Goal: Task Accomplishment & Management: Complete application form

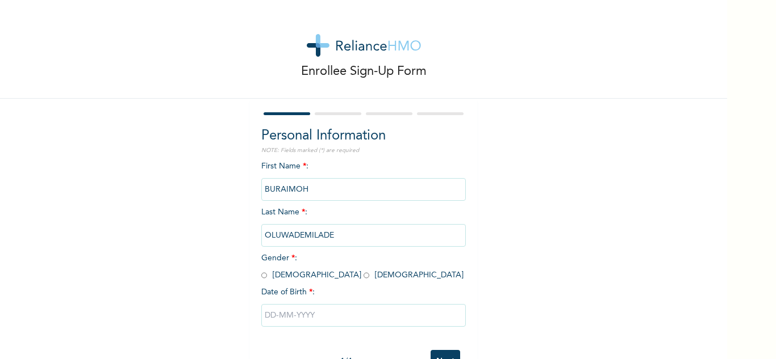
click at [357, 210] on div "First Name * : [PERSON_NAME] Last Name * : OLUWADEMILADE Gender * : [DEMOGRAPHI…" at bounding box center [363, 253] width 204 height 184
click at [261, 276] on input "radio" at bounding box center [264, 275] width 6 height 11
radio input "true"
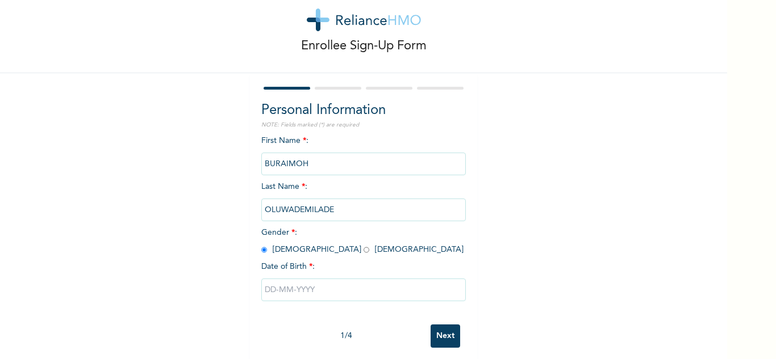
scroll to position [40, 0]
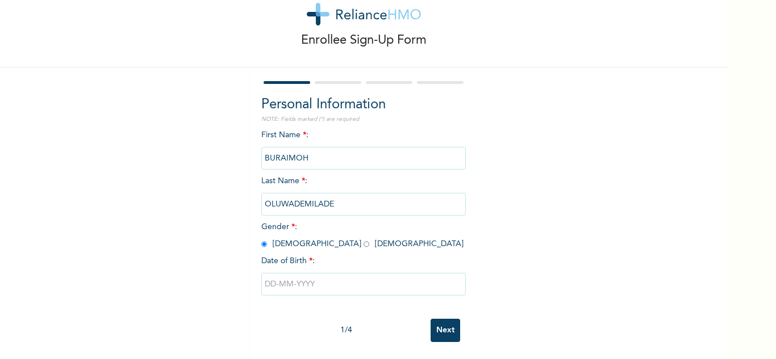
click at [285, 275] on input "text" at bounding box center [363, 284] width 204 height 23
select select "7"
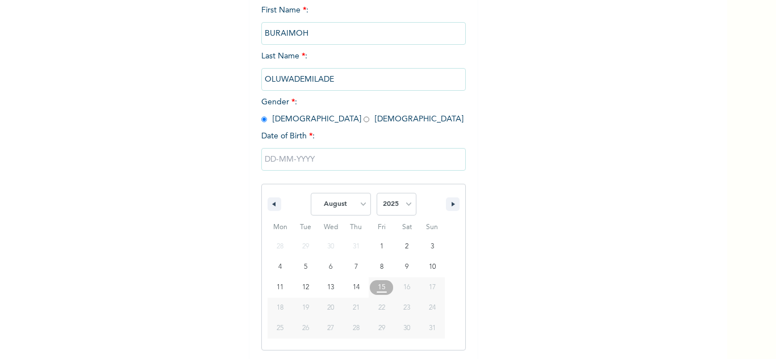
scroll to position [157, 0]
click at [400, 210] on select "2025 2024 2023 2022 2021 2020 2019 2018 2017 2016 2015 2014 2013 2012 2011 2010…" at bounding box center [396, 204] width 40 height 23
select select "2000"
click at [376, 193] on select "2025 2024 2023 2022 2021 2020 2019 2018 2017 2016 2015 2014 2013 2012 2011 2010…" at bounding box center [396, 204] width 40 height 23
click at [344, 202] on select "January February March April May June July August September October November De…" at bounding box center [341, 204] width 60 height 23
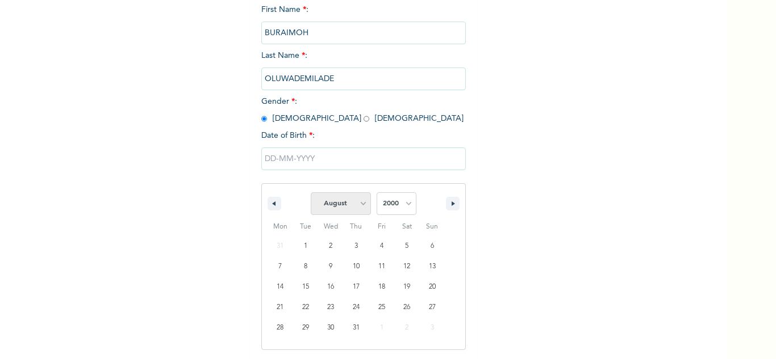
select select "9"
click at [311, 193] on select "January February March April May June July August September October November De…" at bounding box center [341, 204] width 60 height 23
type input "[DATE]"
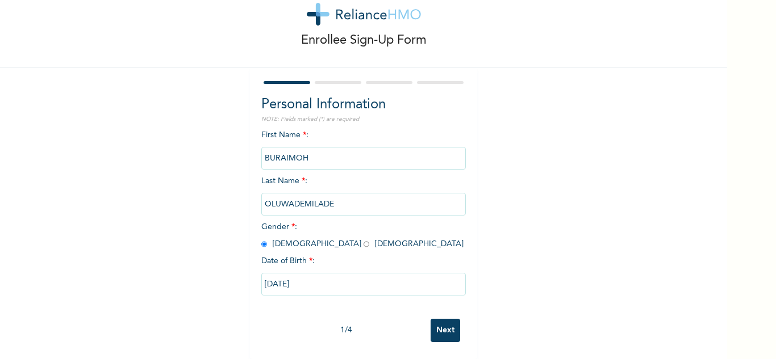
click at [442, 321] on input "Next" at bounding box center [445, 330] width 30 height 23
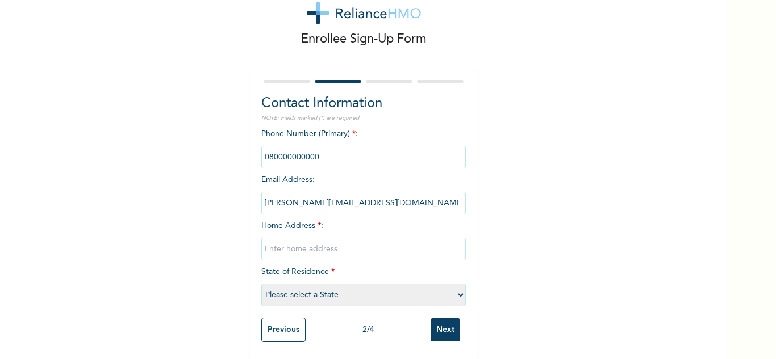
click at [343, 151] on input "phone" at bounding box center [363, 157] width 204 height 23
click at [321, 238] on input "text" at bounding box center [363, 249] width 204 height 23
click at [321, 150] on input "phone" at bounding box center [363, 157] width 204 height 23
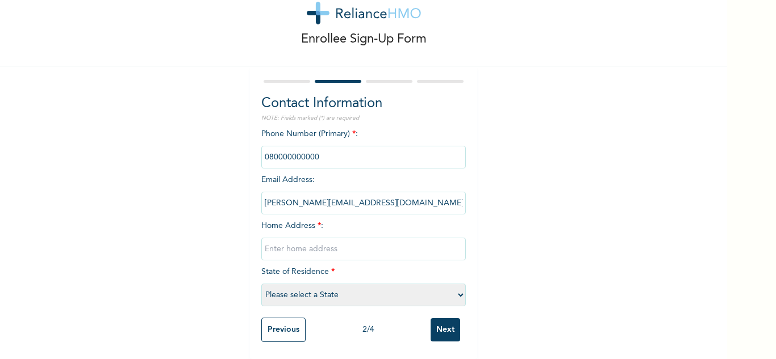
click at [321, 150] on input "phone" at bounding box center [363, 157] width 204 height 23
drag, startPoint x: 303, startPoint y: 151, endPoint x: 309, endPoint y: 143, distance: 10.2
click at [309, 146] on input "phone" at bounding box center [363, 157] width 204 height 23
click at [324, 147] on input "phone" at bounding box center [363, 157] width 204 height 23
click at [315, 238] on input "text" at bounding box center [363, 249] width 204 height 23
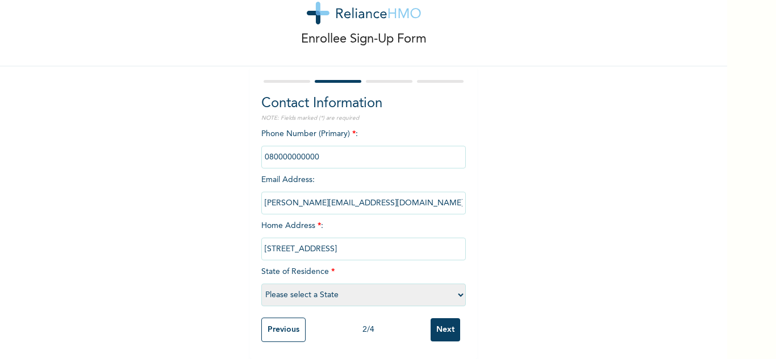
type input "[STREET_ADDRESS]"
click at [339, 284] on select "Please select a State [PERSON_NAME] (FCT) [PERSON_NAME] Ibom [GEOGRAPHIC_DATA] …" at bounding box center [363, 295] width 204 height 23
select select "25"
click at [261, 284] on select "Please select a State [PERSON_NAME] (FCT) [PERSON_NAME] Ibom [GEOGRAPHIC_DATA] …" at bounding box center [363, 295] width 204 height 23
click at [441, 320] on input "Next" at bounding box center [445, 330] width 30 height 23
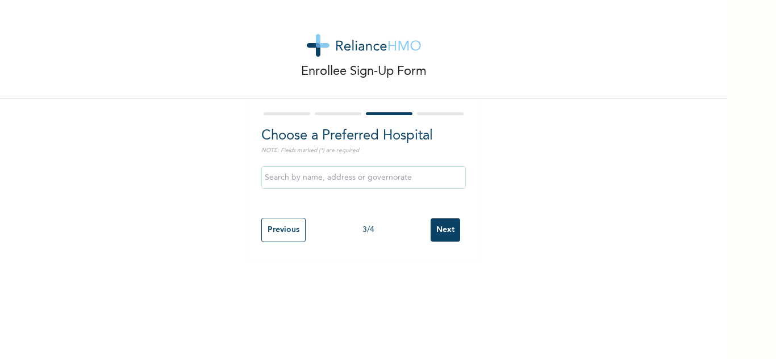
scroll to position [0, 0]
click at [376, 181] on input "text" at bounding box center [363, 177] width 204 height 23
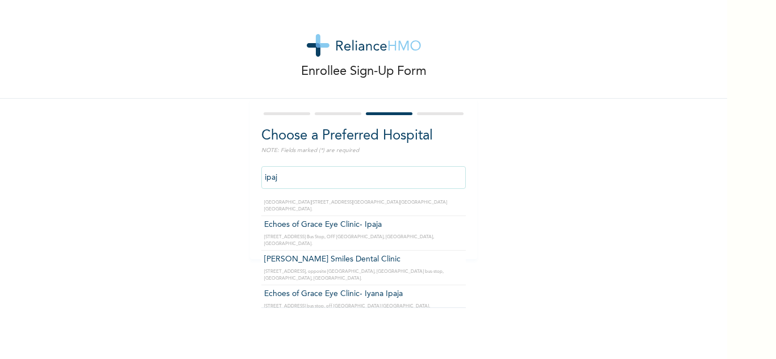
scroll to position [521, 0]
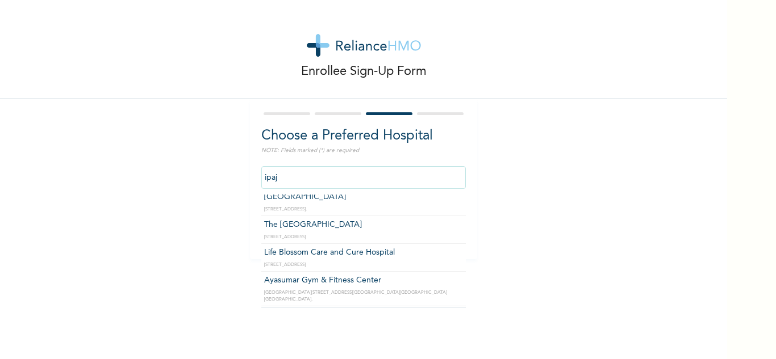
type input "ipaja"
click at [326, 179] on input "ipaja" at bounding box center [363, 177] width 204 height 23
click input "Next" at bounding box center [445, 230] width 30 height 23
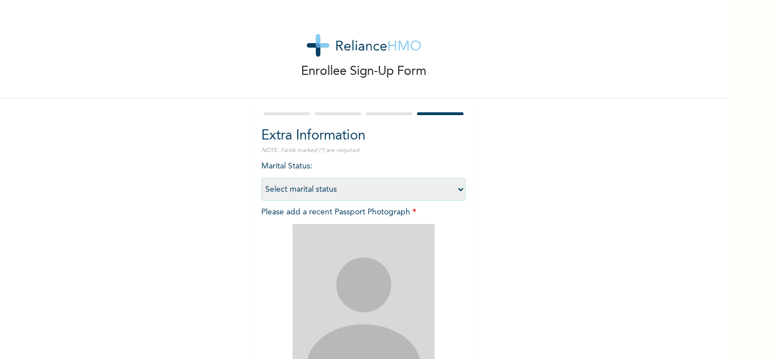
scroll to position [138, 0]
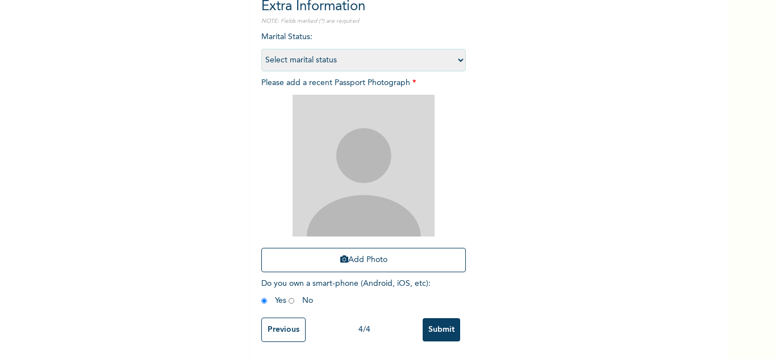
drag, startPoint x: 272, startPoint y: 335, endPoint x: 269, endPoint y: 328, distance: 7.4
click at [269, 328] on div "Previous 4 / 4 Submit" at bounding box center [363, 330] width 204 height 36
click at [269, 328] on input "Previous" at bounding box center [283, 330] width 44 height 24
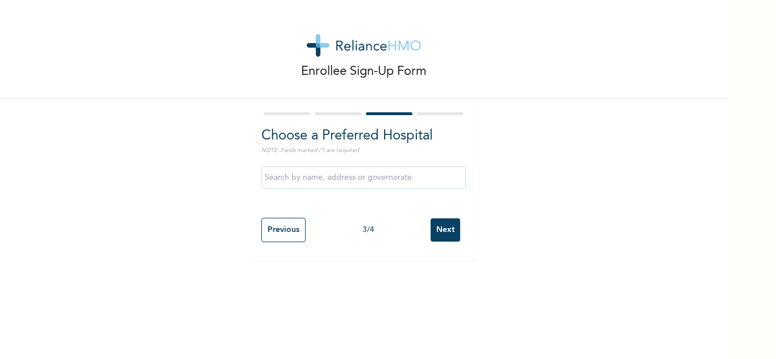
click at [340, 178] on input "text" at bounding box center [363, 177] width 204 height 23
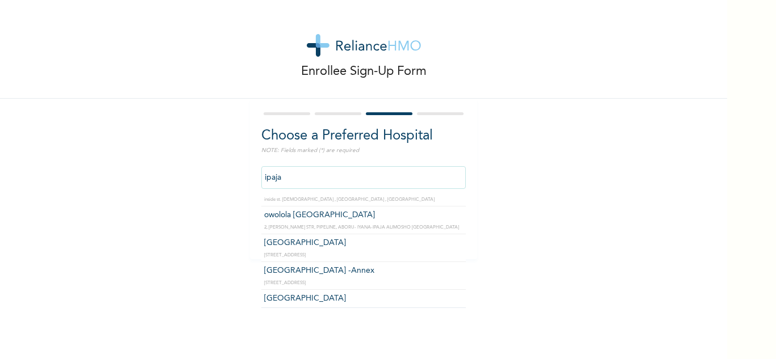
scroll to position [194, 0]
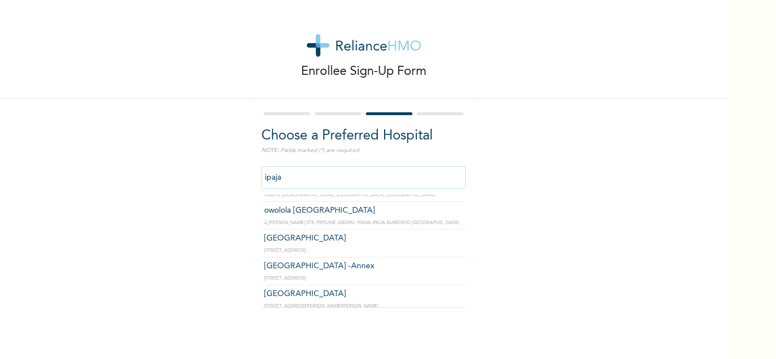
type input "[GEOGRAPHIC_DATA] -Annex"
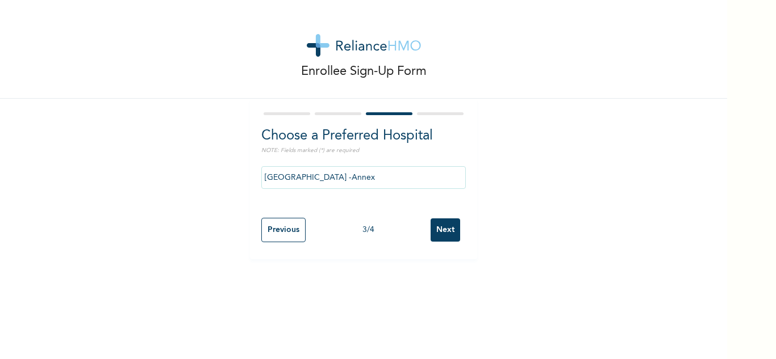
click at [440, 225] on input "Next" at bounding box center [445, 230] width 30 height 23
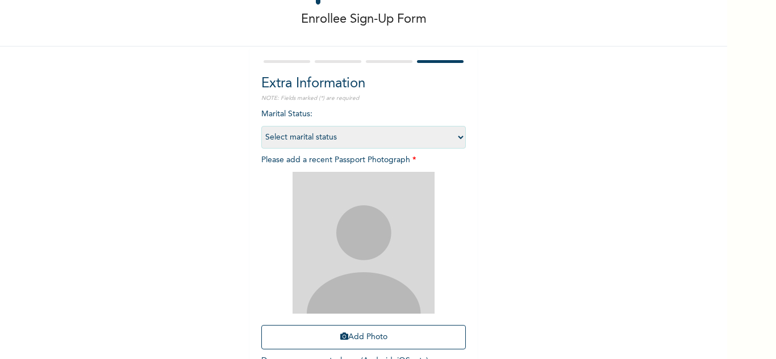
scroll to position [49, 0]
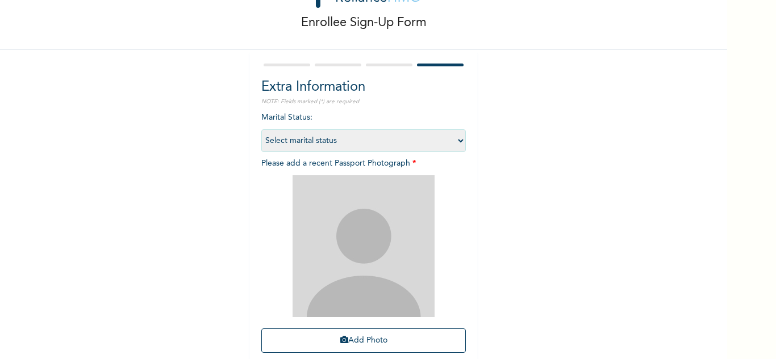
click at [454, 145] on select "Select marital status [DEMOGRAPHIC_DATA] Married [DEMOGRAPHIC_DATA] Widow/[DEMO…" at bounding box center [363, 140] width 204 height 23
select select "1"
click at [261, 129] on select "Select marital status [DEMOGRAPHIC_DATA] Married [DEMOGRAPHIC_DATA] Widow/[DEMO…" at bounding box center [363, 140] width 204 height 23
